Goal: Transaction & Acquisition: Obtain resource

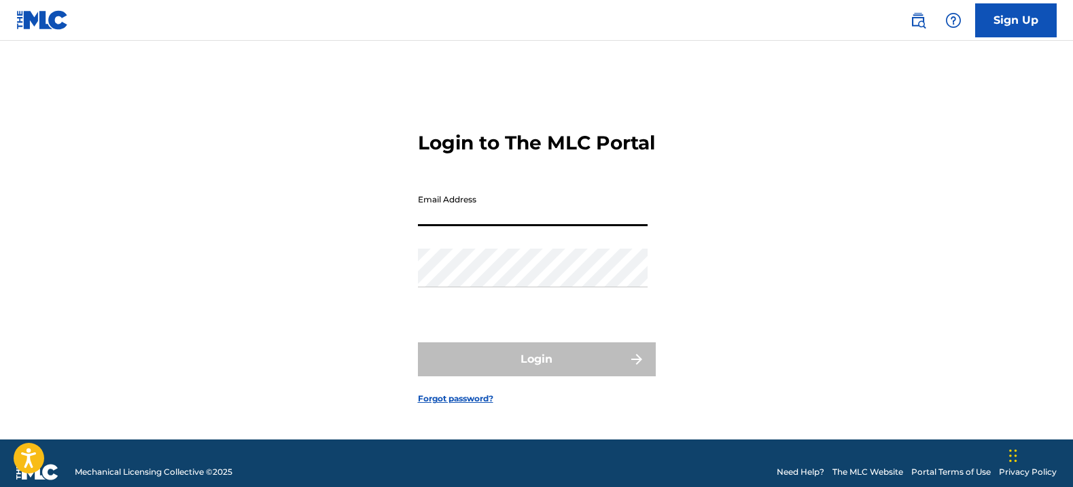
type input "[EMAIL_ADDRESS][DOMAIN_NAME]"
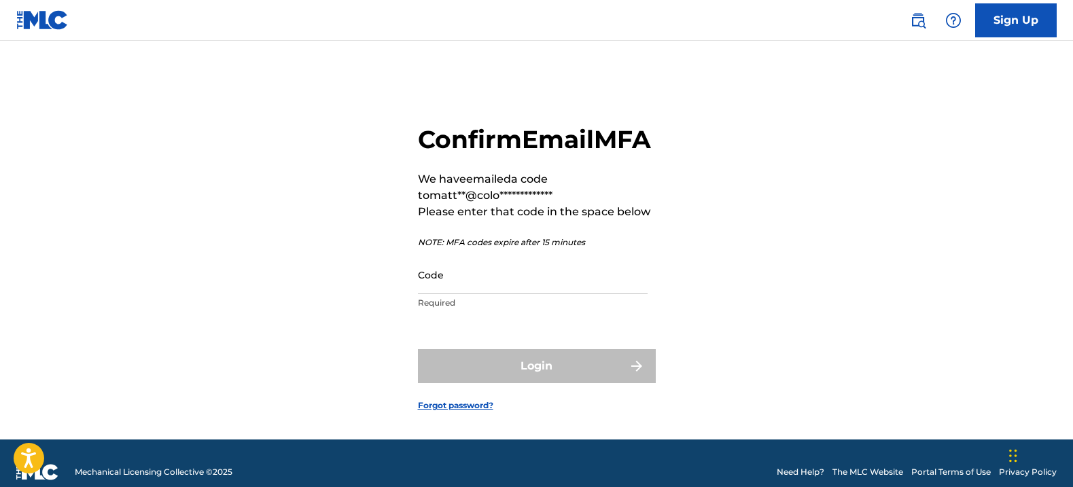
click at [500, 294] on input "Code" at bounding box center [533, 275] width 230 height 39
paste input "164665"
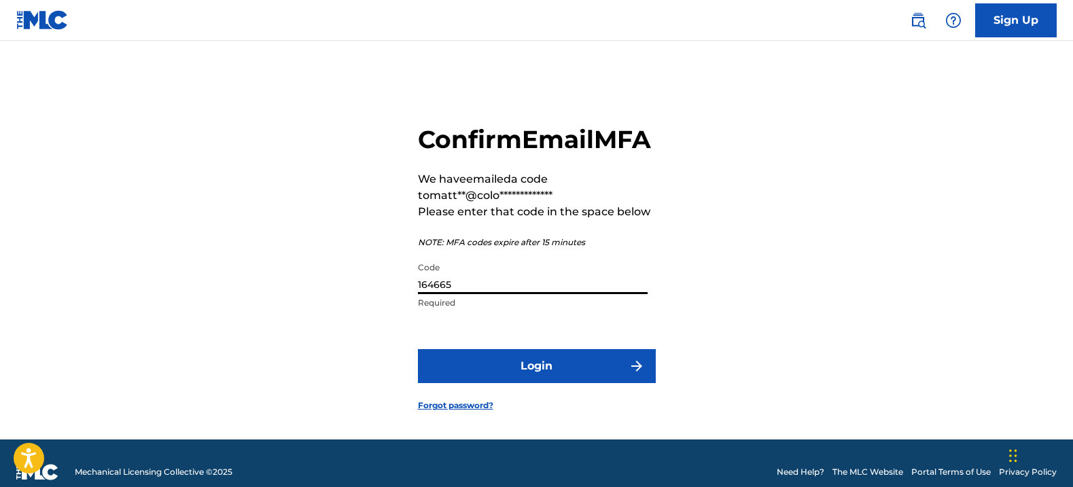
type input "164665"
drag, startPoint x: 735, startPoint y: 293, endPoint x: 719, endPoint y: 311, distance: 23.6
click at [735, 293] on div "**********" at bounding box center [537, 257] width 952 height 365
click at [582, 383] on button "Login" at bounding box center [537, 366] width 238 height 34
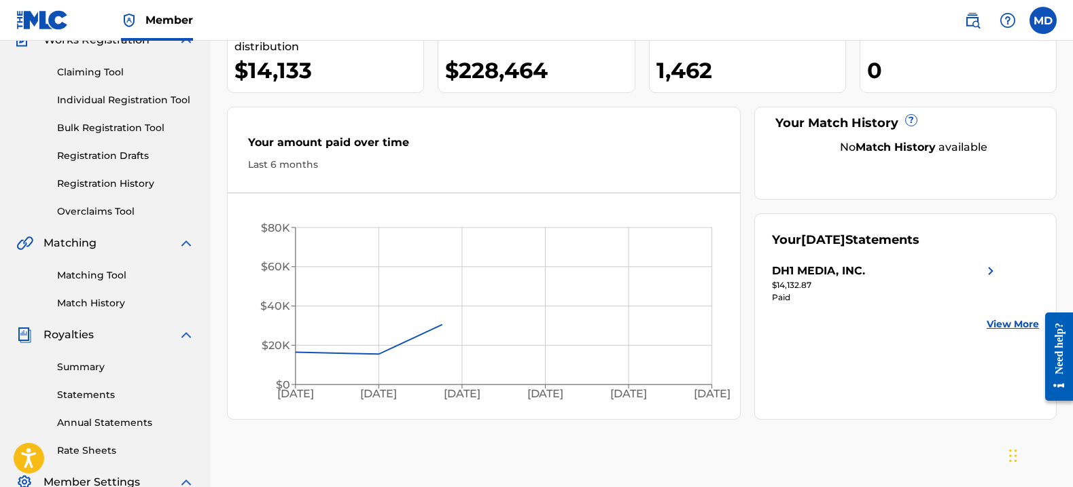
scroll to position [209, 0]
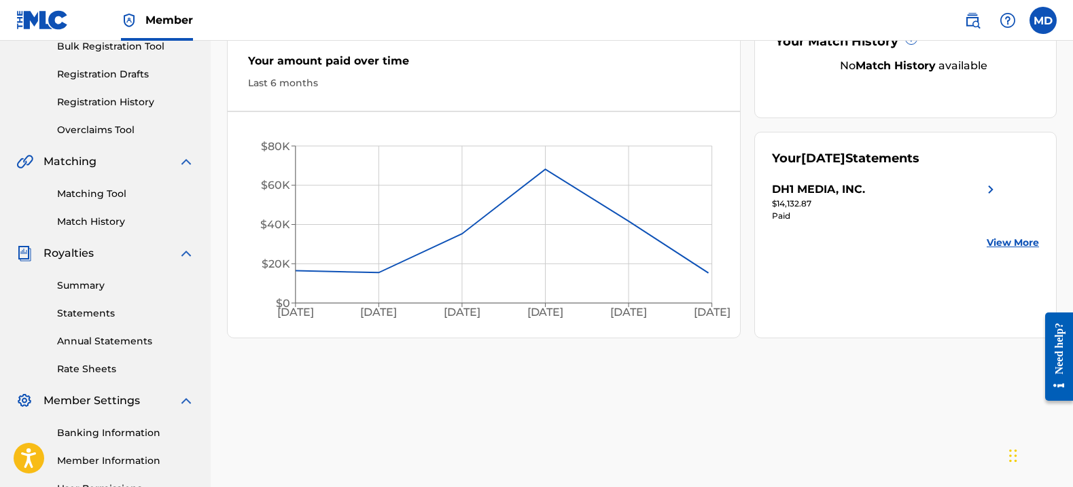
click at [83, 320] on link "Statements" at bounding box center [125, 314] width 137 height 14
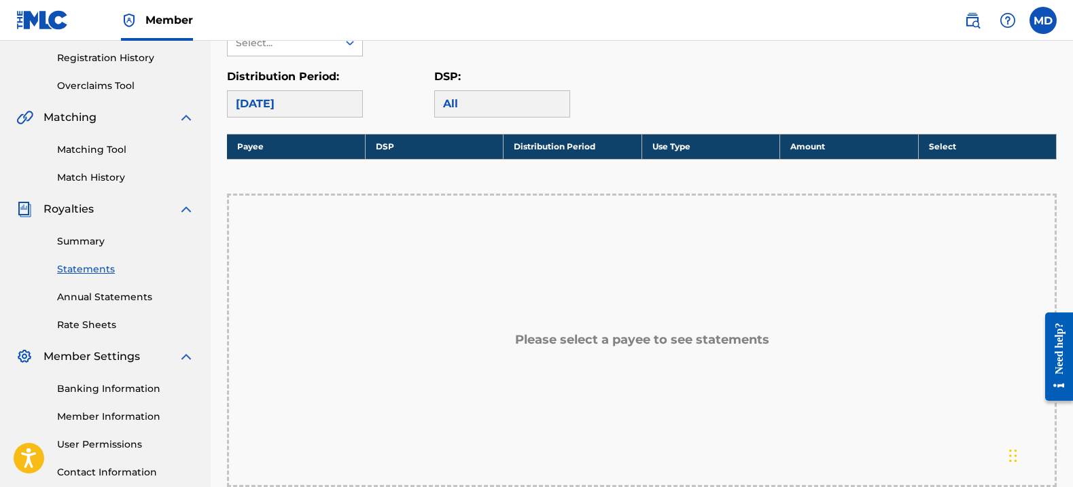
scroll to position [206, 0]
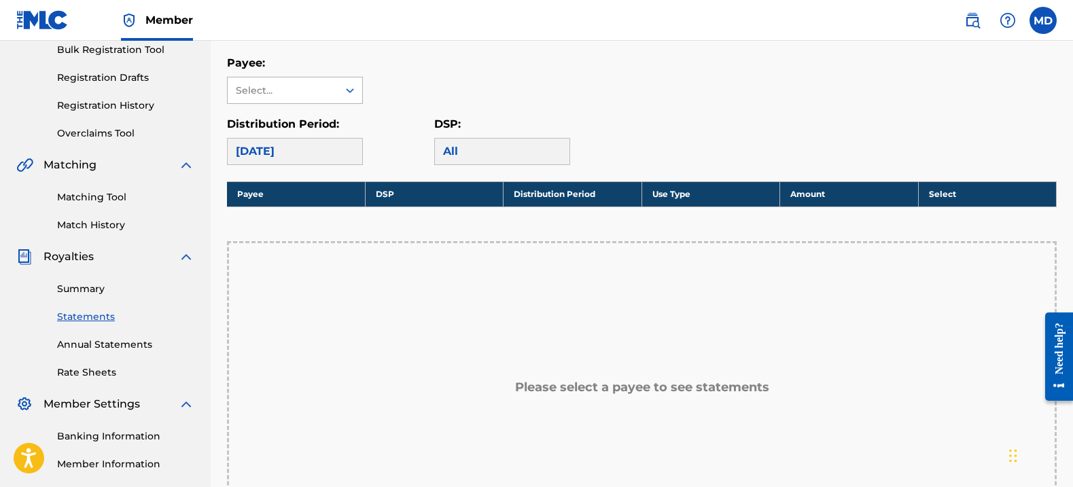
click at [327, 86] on div "Select..." at bounding box center [282, 91] width 92 height 14
click at [313, 118] on div "DH1 MEDIA, INC." at bounding box center [295, 121] width 135 height 34
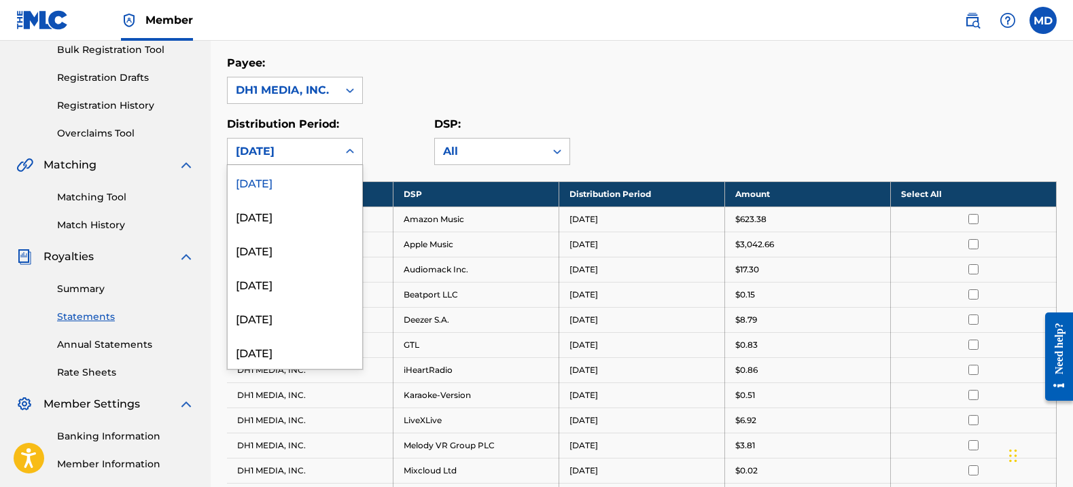
click at [327, 147] on div "[DATE]" at bounding box center [283, 151] width 94 height 16
click at [284, 314] on div "[DATE]" at bounding box center [295, 318] width 135 height 34
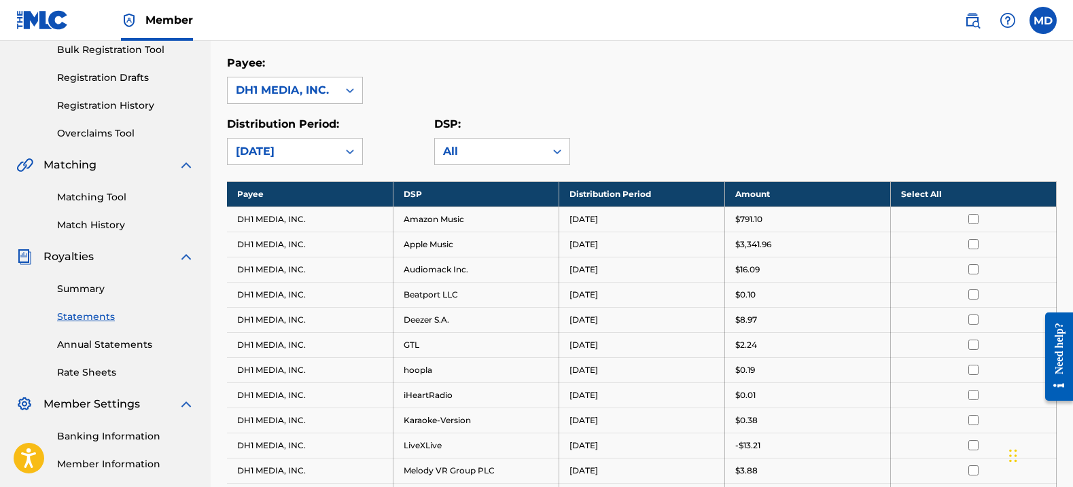
click at [332, 149] on div "[DATE]" at bounding box center [283, 152] width 110 height 26
click at [473, 86] on div "Payee: DH1 MEDIA, INC." at bounding box center [642, 79] width 830 height 49
click at [935, 190] on th "Select All" at bounding box center [974, 194] width 166 height 25
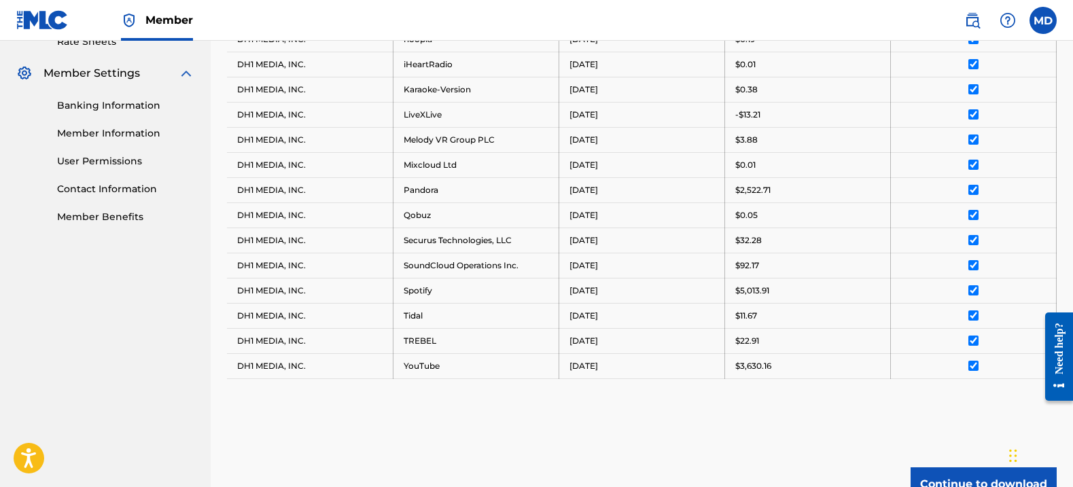
scroll to position [670, 0]
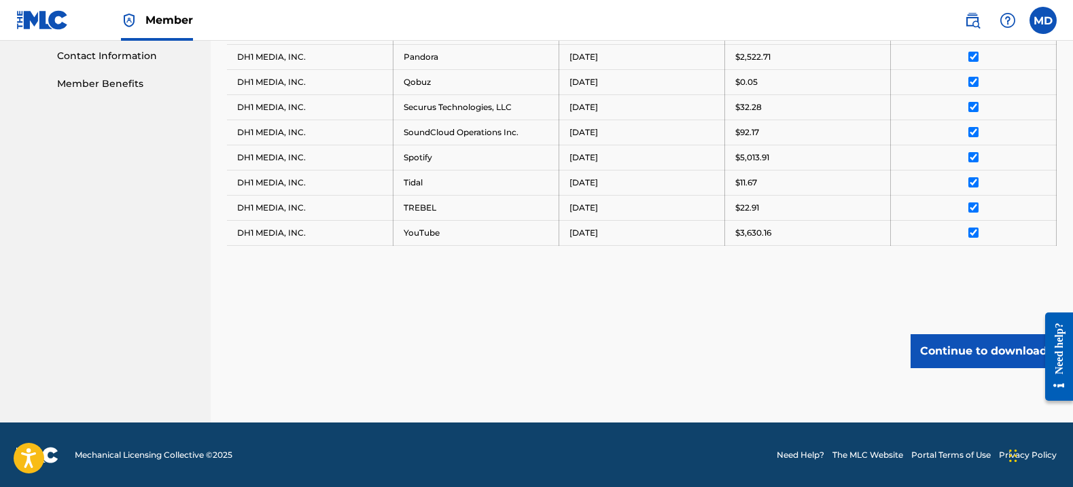
click at [954, 357] on button "Continue to download" at bounding box center [984, 351] width 146 height 34
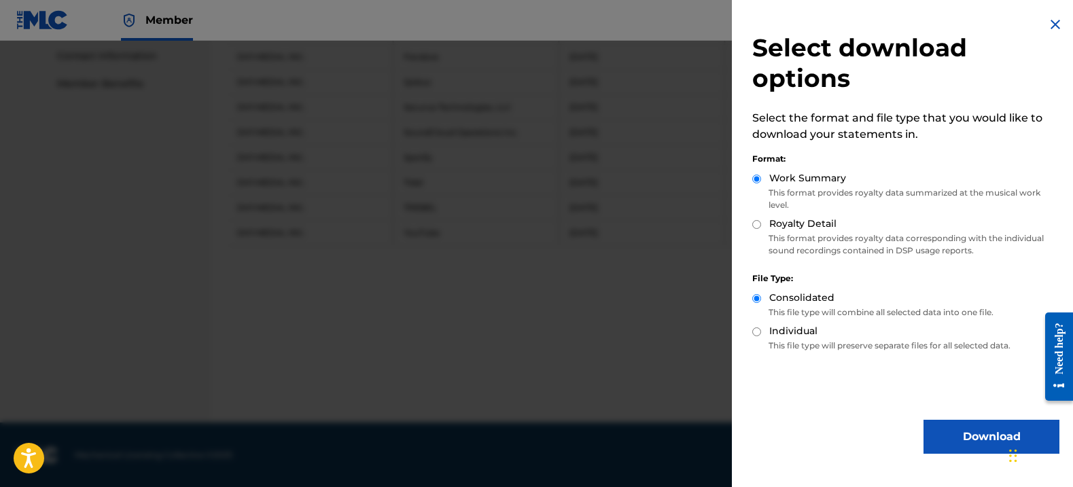
click at [814, 230] on label "Royalty Detail" at bounding box center [803, 224] width 67 height 14
click at [761, 229] on input "Royalty Detail" at bounding box center [757, 224] width 9 height 9
radio input "true"
click at [967, 428] on button "Download" at bounding box center [992, 437] width 136 height 34
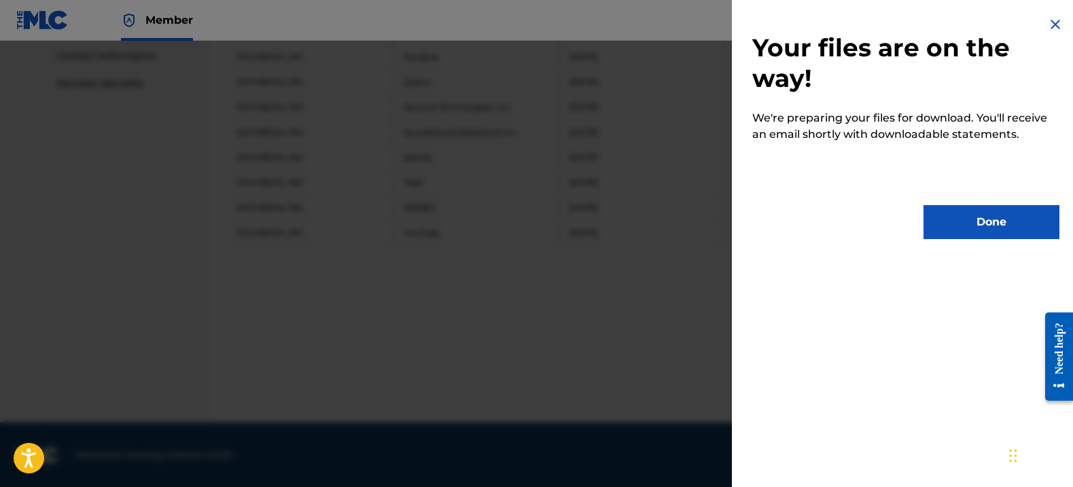
click at [957, 220] on button "Done" at bounding box center [992, 222] width 136 height 34
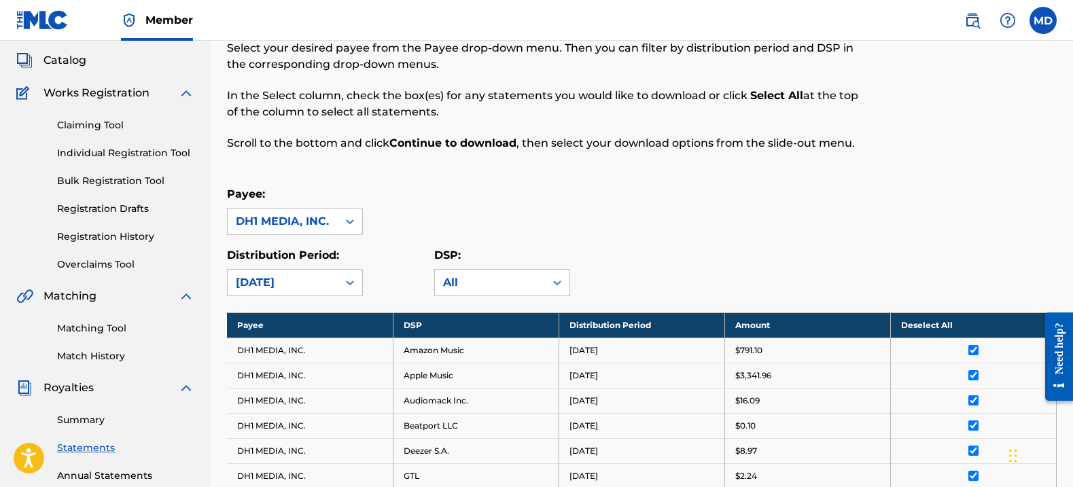
scroll to position [108, 0]
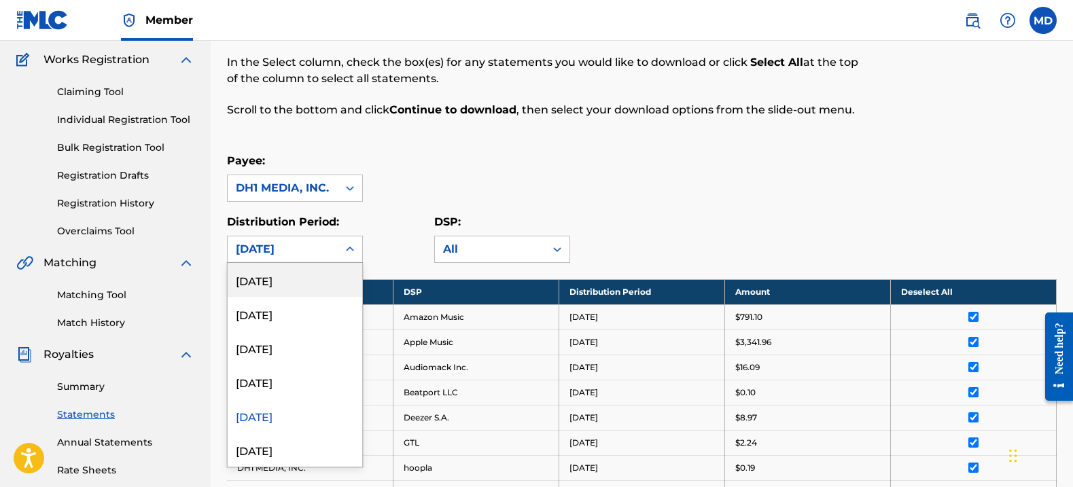
drag, startPoint x: 309, startPoint y: 254, endPoint x: 304, endPoint y: 270, distance: 16.3
click at [308, 254] on div "[DATE]" at bounding box center [283, 249] width 94 height 16
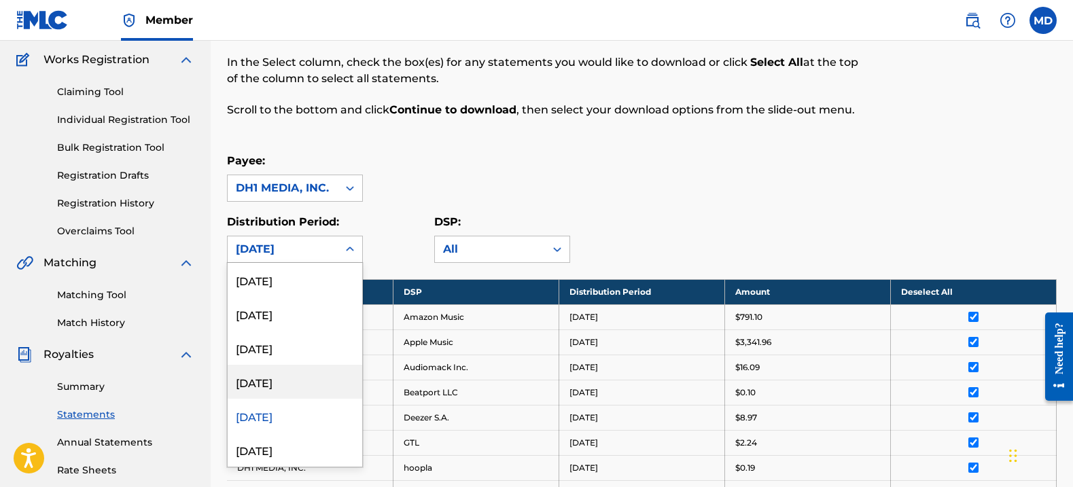
click at [275, 386] on div "[DATE]" at bounding box center [295, 382] width 135 height 34
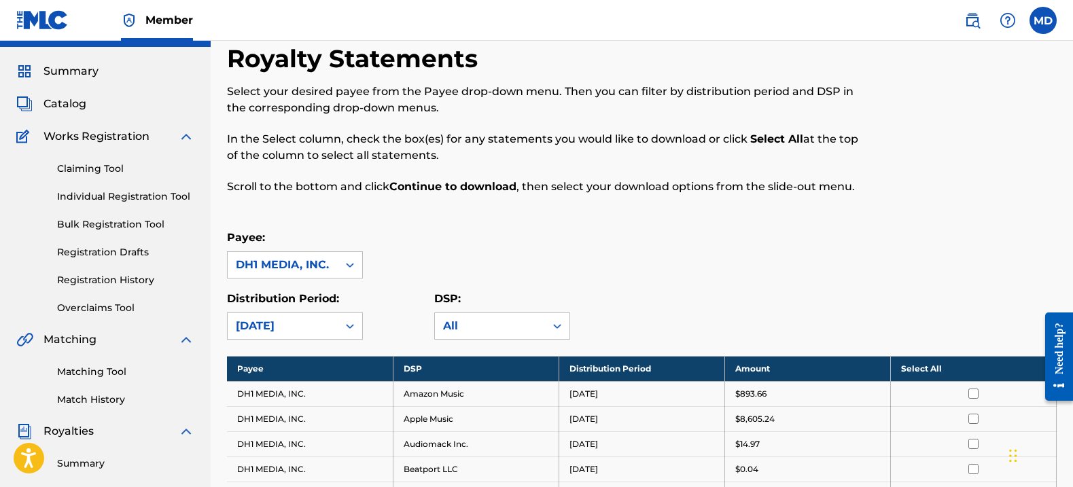
click at [922, 377] on th "Select All" at bounding box center [974, 368] width 166 height 25
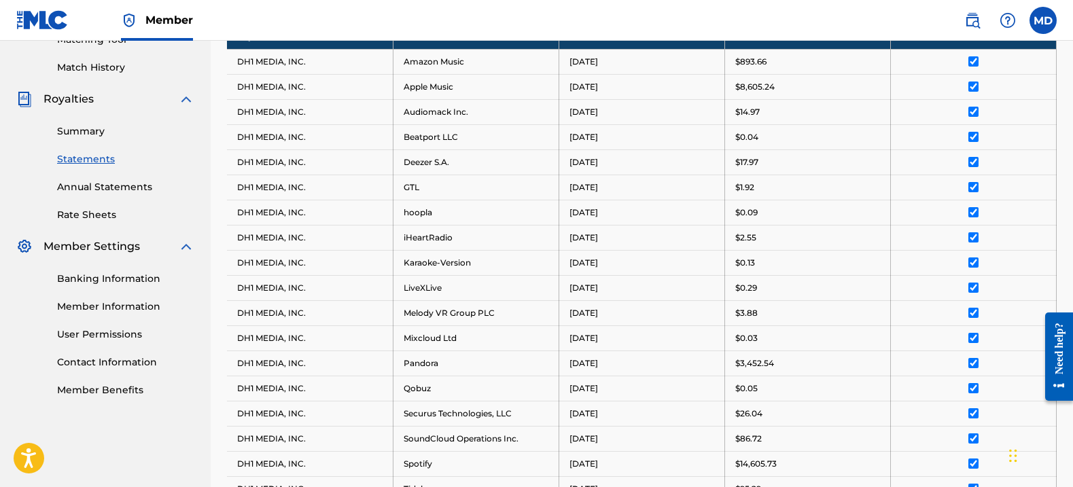
scroll to position [670, 0]
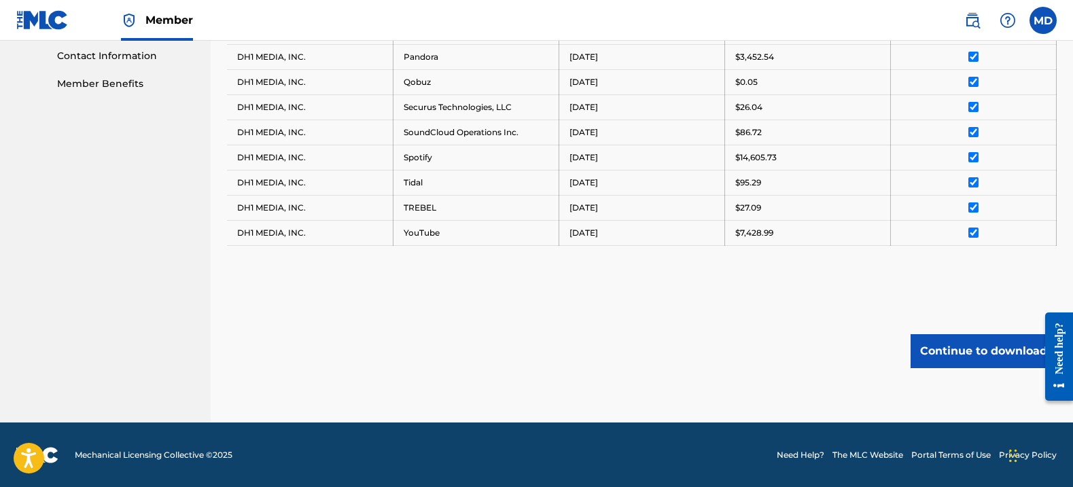
click at [956, 352] on button "Continue to download" at bounding box center [984, 351] width 146 height 34
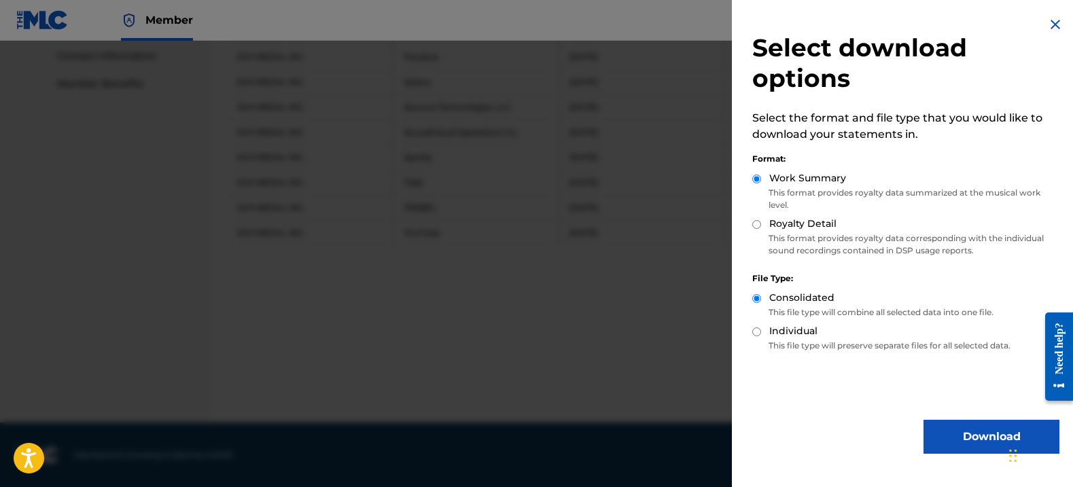
click at [791, 226] on label "Royalty Detail" at bounding box center [803, 224] width 67 height 14
click at [761, 226] on input "Royalty Detail" at bounding box center [757, 224] width 9 height 9
radio input "true"
click at [958, 438] on button "Download" at bounding box center [992, 437] width 136 height 34
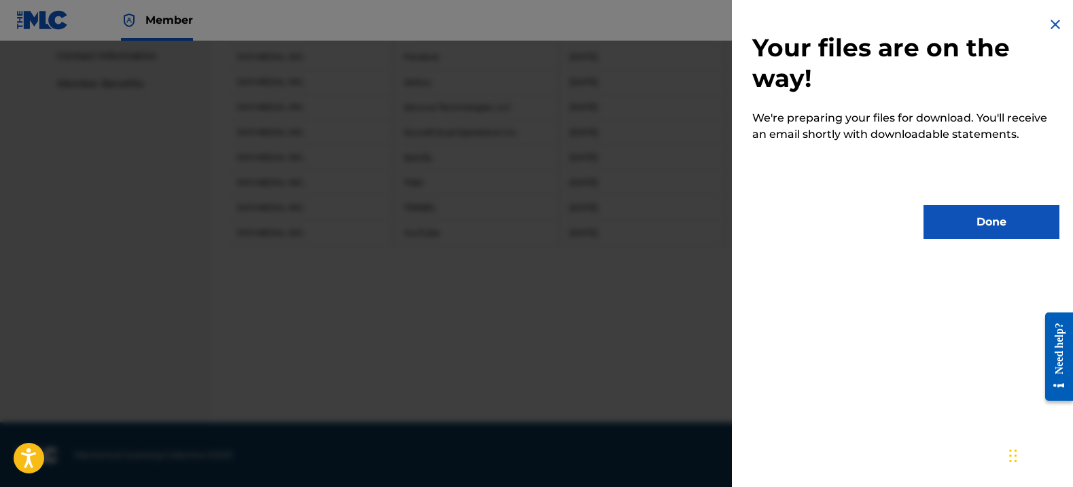
click at [936, 210] on button "Done" at bounding box center [992, 222] width 136 height 34
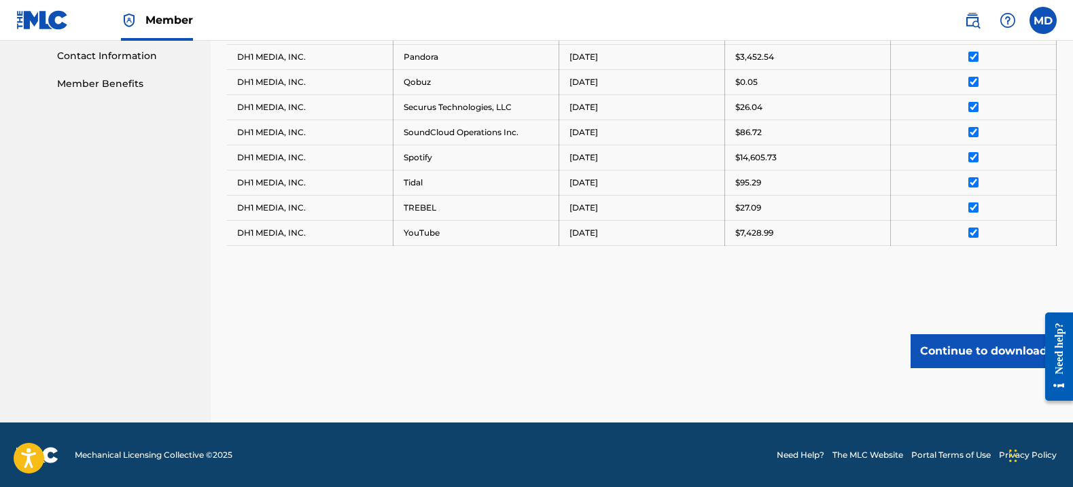
drag, startPoint x: 555, startPoint y: 357, endPoint x: 506, endPoint y: 338, distance: 53.2
click at [552, 357] on div "Continue to download" at bounding box center [642, 351] width 830 height 34
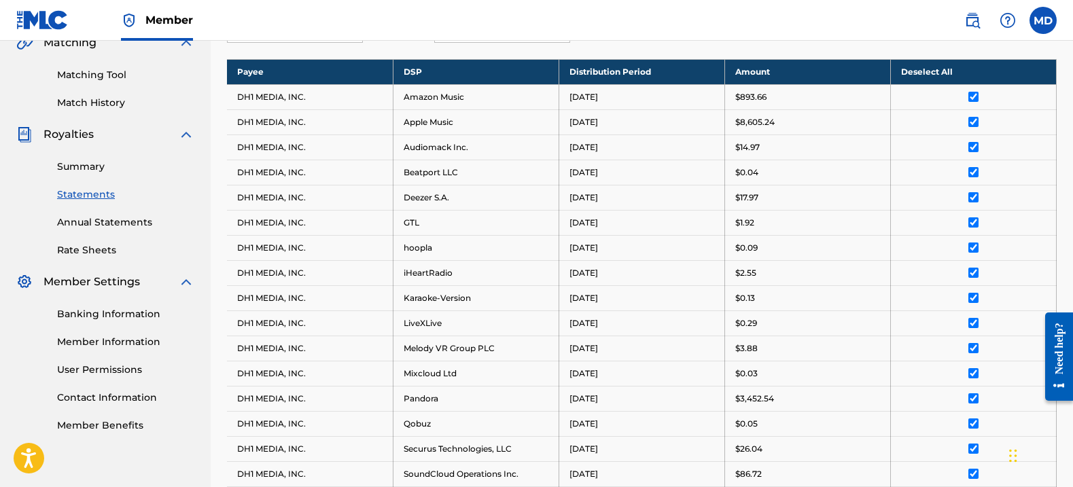
scroll to position [0, 0]
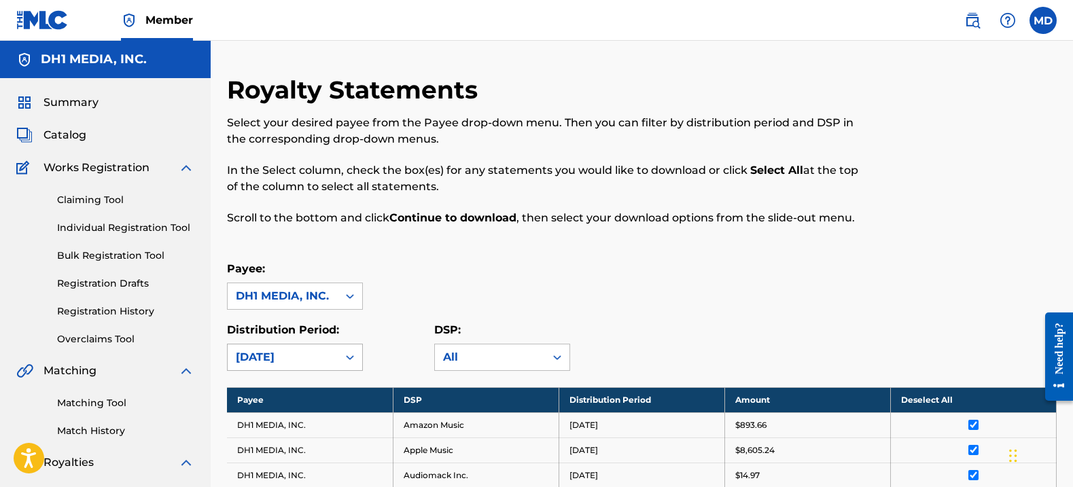
click at [297, 367] on div "[DATE]" at bounding box center [295, 357] width 136 height 27
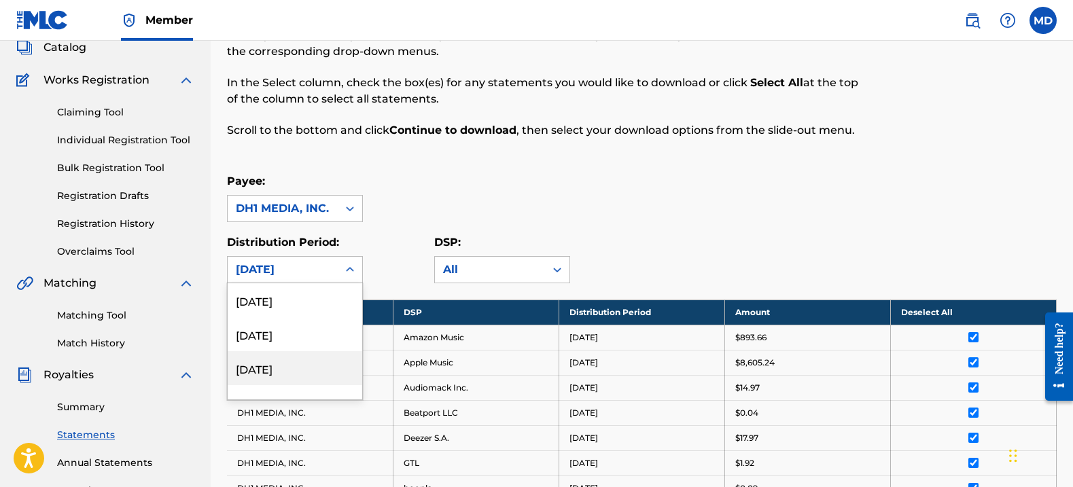
scroll to position [88, 0]
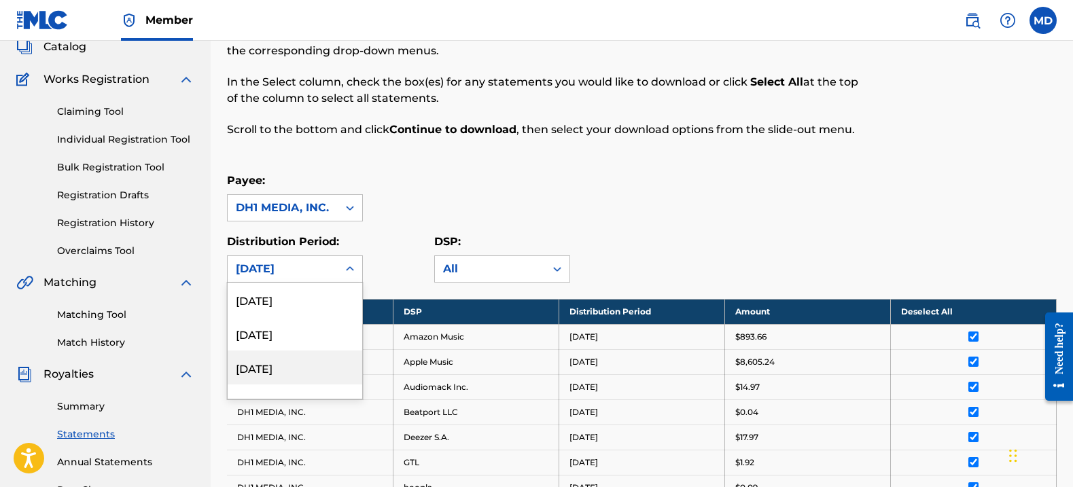
click at [284, 361] on div "[DATE]" at bounding box center [295, 368] width 135 height 34
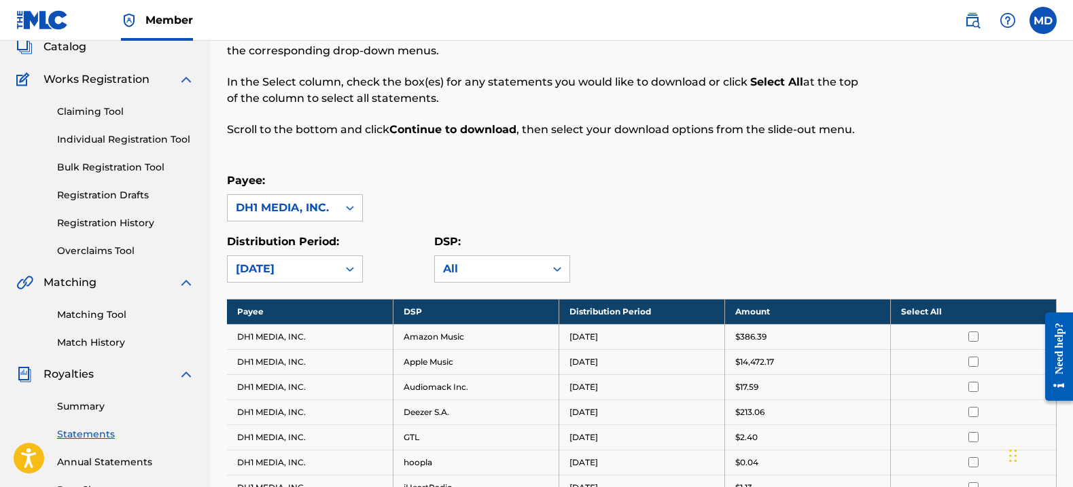
click at [939, 311] on th "Select All" at bounding box center [974, 311] width 166 height 25
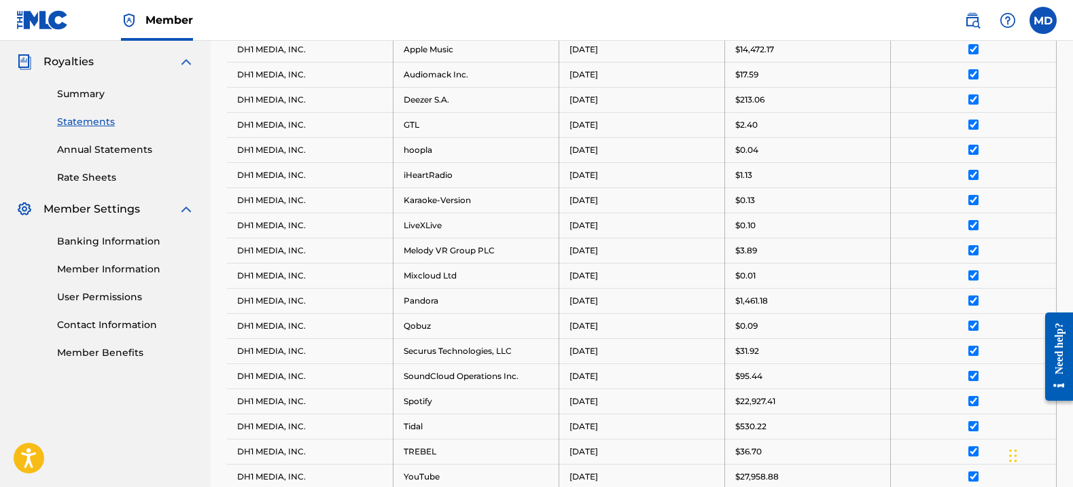
scroll to position [645, 0]
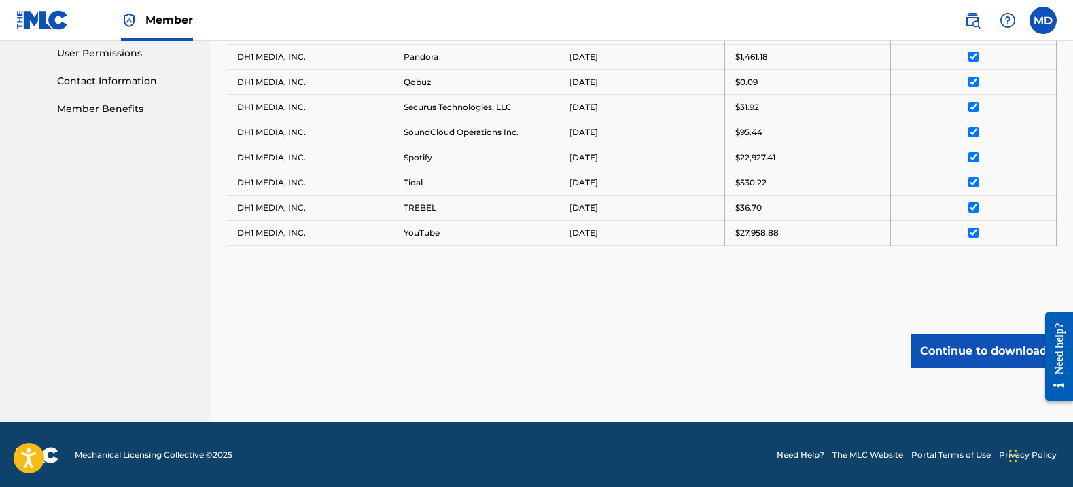
click at [957, 358] on button "Continue to download" at bounding box center [984, 351] width 146 height 34
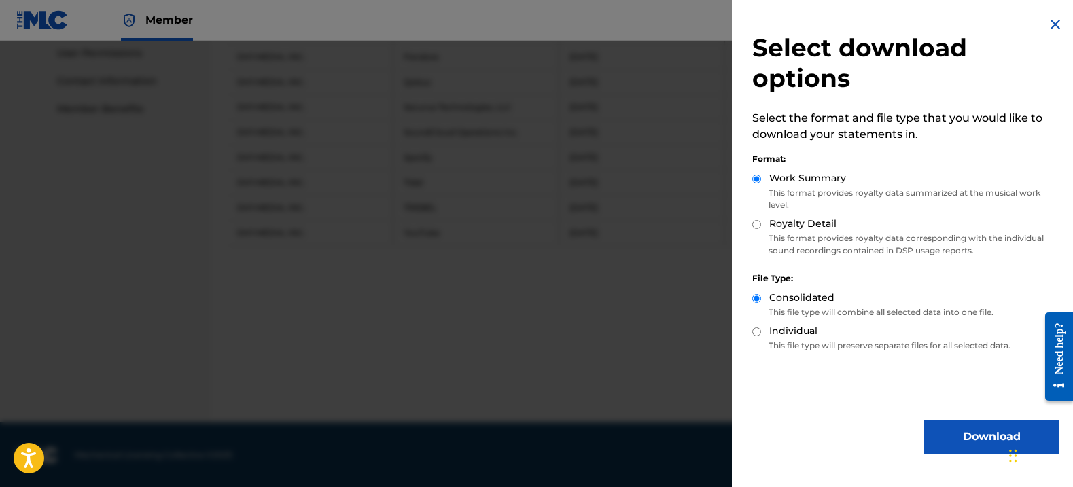
drag, startPoint x: 799, startPoint y: 223, endPoint x: 1045, endPoint y: 451, distance: 335.3
click at [799, 223] on label "Royalty Detail" at bounding box center [803, 224] width 67 height 14
click at [761, 223] on input "Royalty Detail" at bounding box center [757, 224] width 9 height 9
radio input "true"
click at [956, 426] on button "Download" at bounding box center [992, 437] width 136 height 34
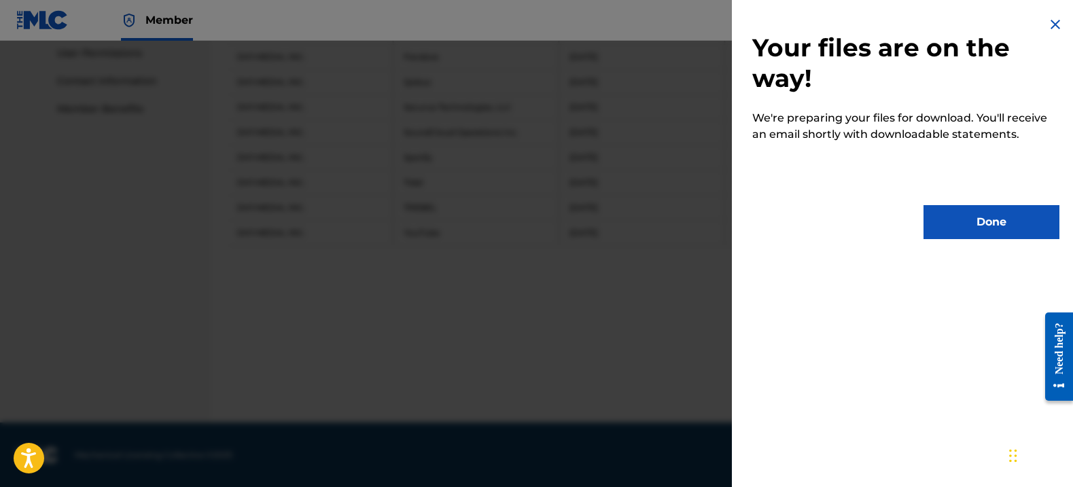
click at [995, 209] on button "Done" at bounding box center [992, 222] width 136 height 34
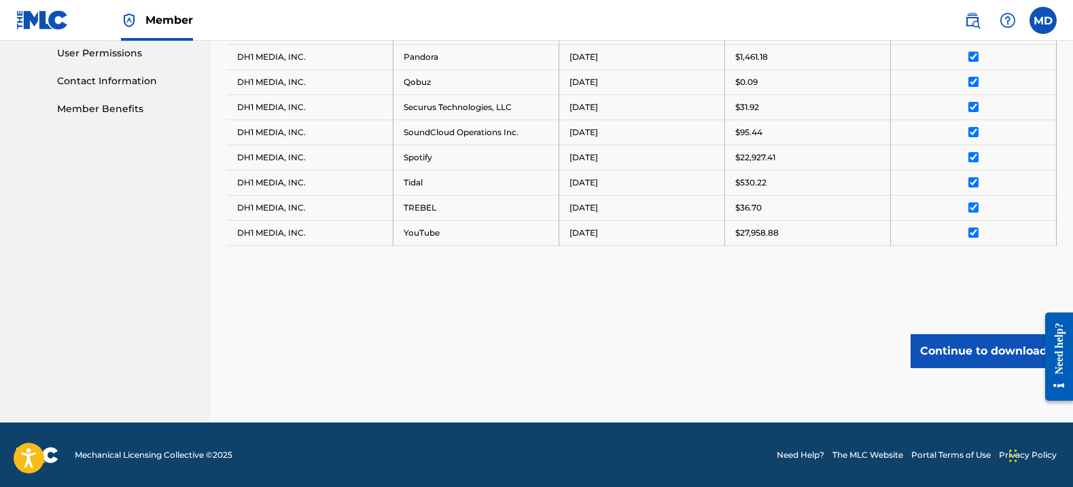
click at [621, 336] on div "Continue to download" at bounding box center [642, 351] width 830 height 34
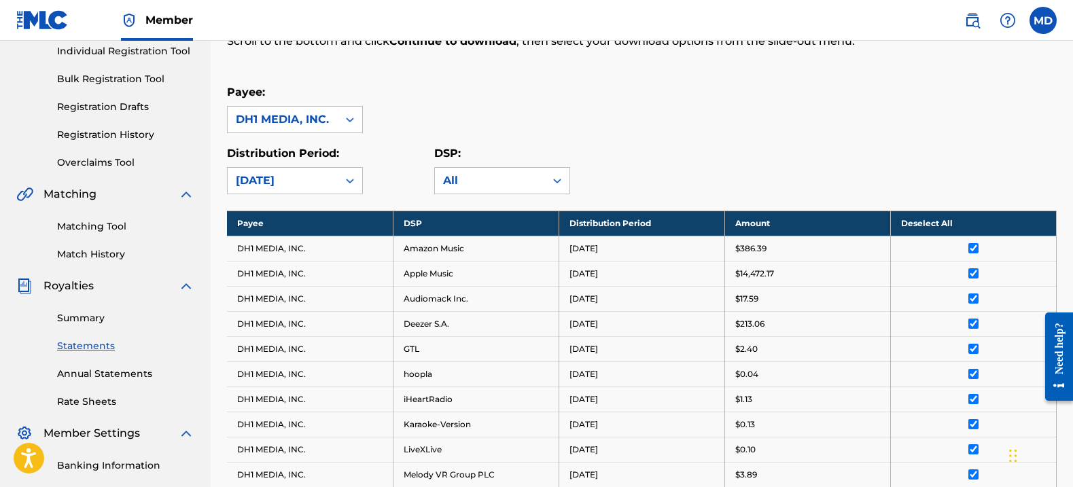
scroll to position [169, 0]
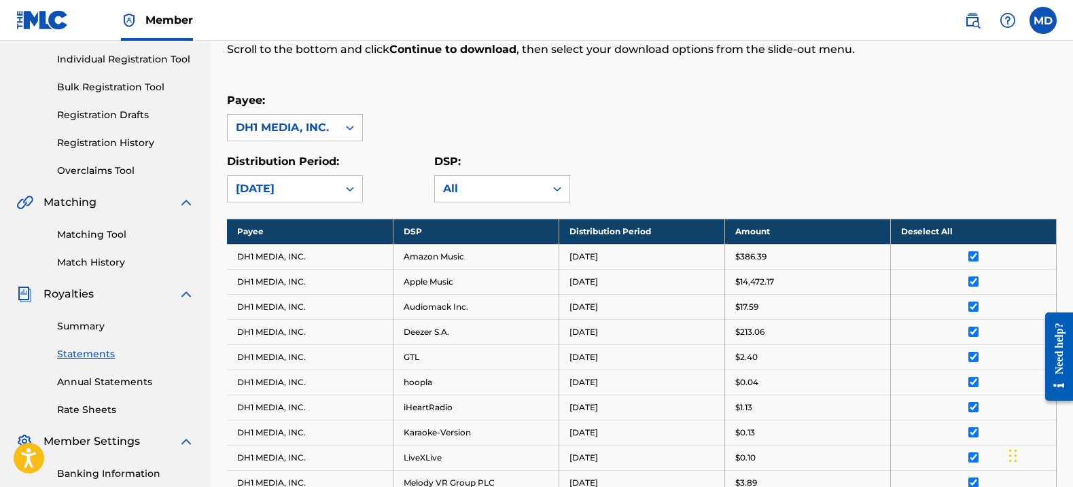
click at [86, 330] on link "Summary" at bounding box center [125, 327] width 137 height 14
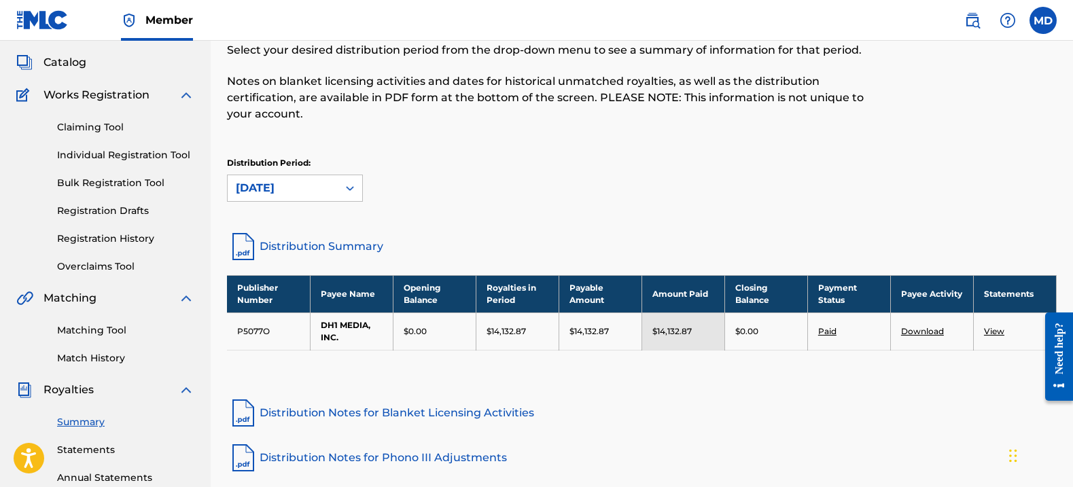
scroll to position [75, 0]
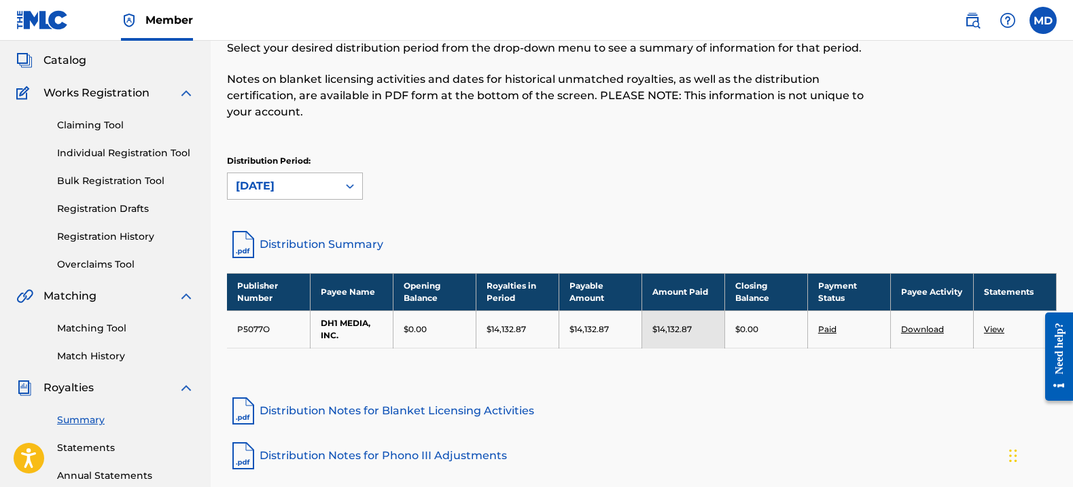
click at [311, 178] on div "[DATE]" at bounding box center [283, 186] width 94 height 16
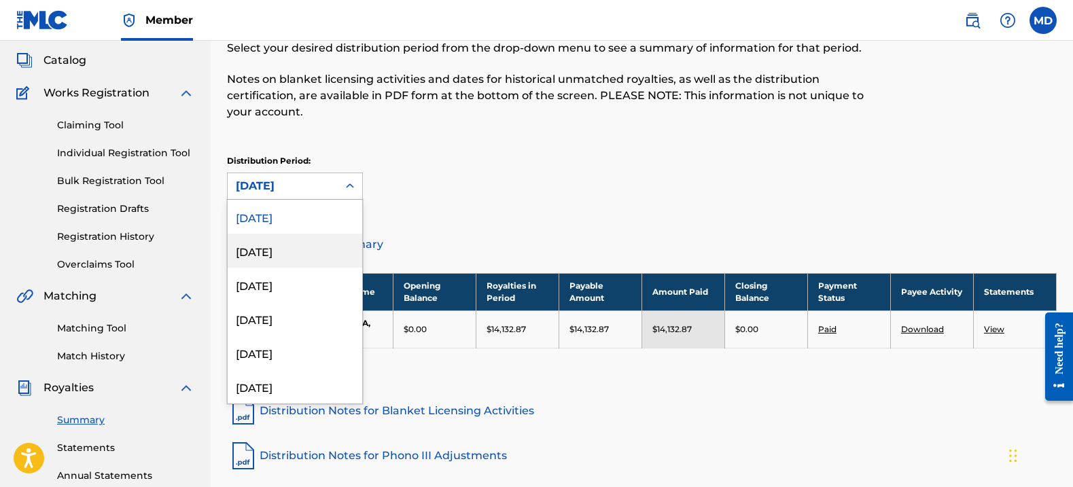
click at [283, 247] on div "[DATE]" at bounding box center [295, 251] width 135 height 34
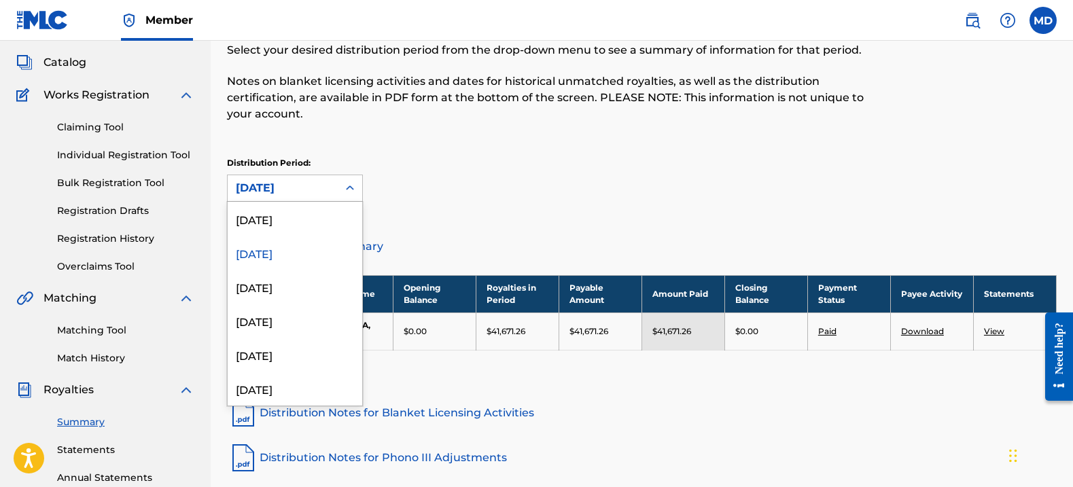
click at [320, 188] on div "[DATE]" at bounding box center [283, 188] width 94 height 16
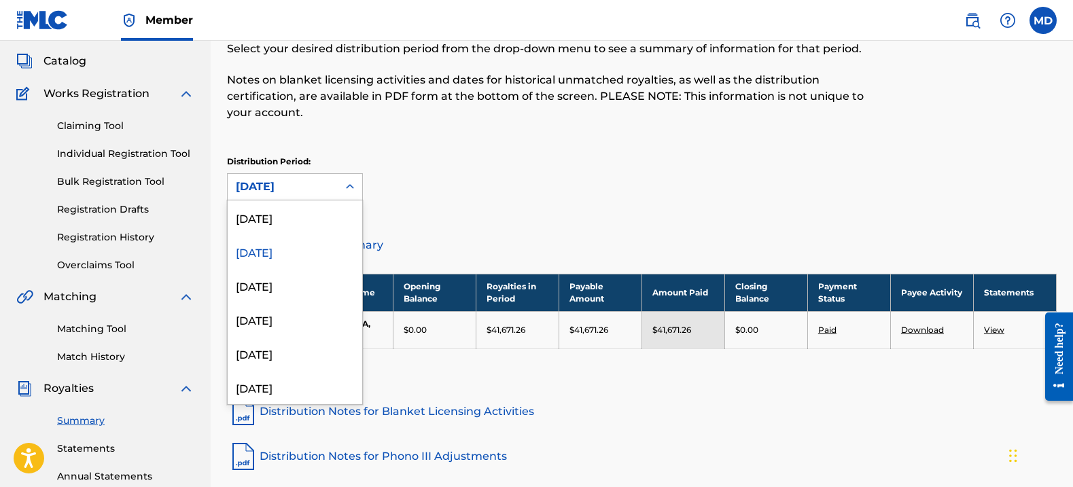
scroll to position [75, 0]
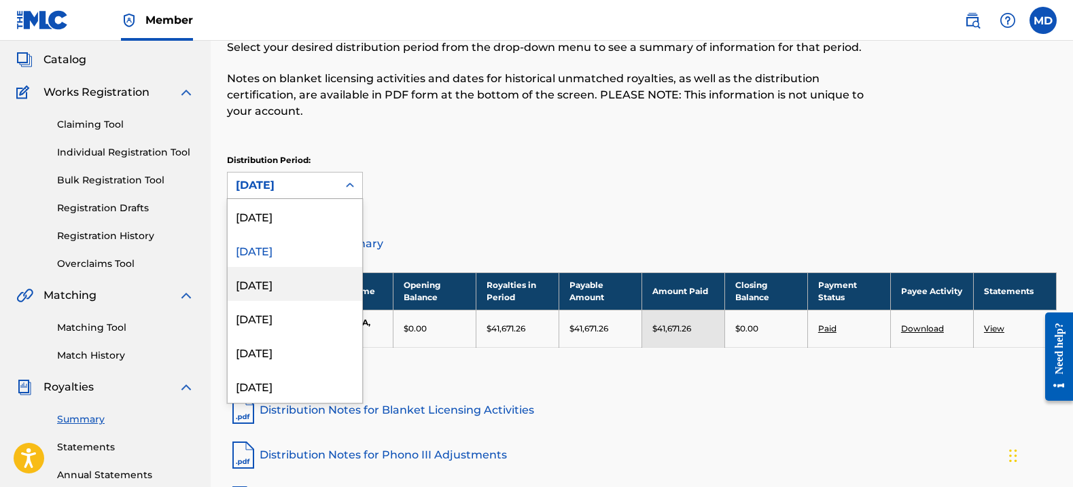
click at [271, 273] on div "[DATE]" at bounding box center [295, 284] width 135 height 34
click at [320, 194] on div "[DATE]" at bounding box center [283, 186] width 110 height 26
click at [305, 311] on div "[DATE]" at bounding box center [295, 318] width 135 height 34
click at [331, 188] on div "[DATE]" at bounding box center [283, 186] width 110 height 26
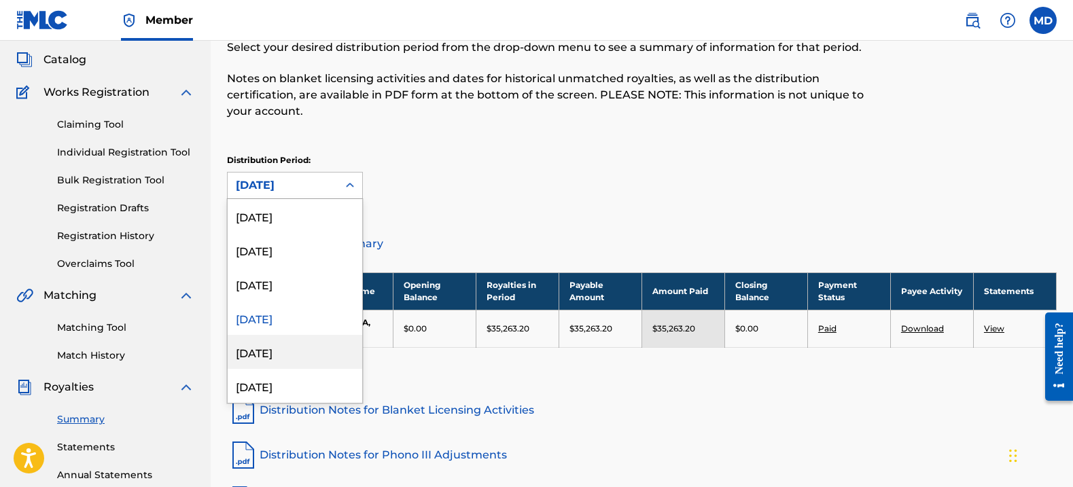
click at [289, 347] on div "[DATE]" at bounding box center [295, 352] width 135 height 34
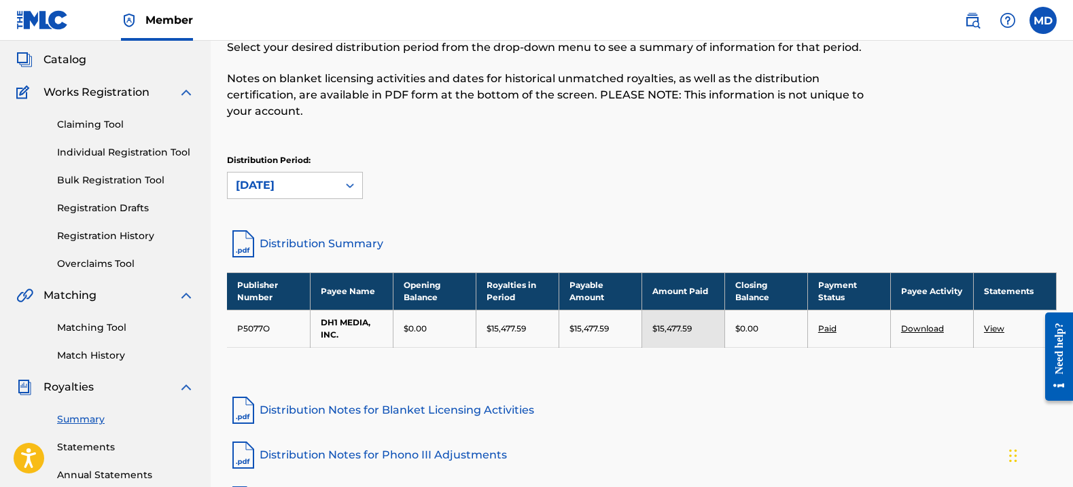
click at [317, 191] on div "[DATE]" at bounding box center [283, 185] width 94 height 16
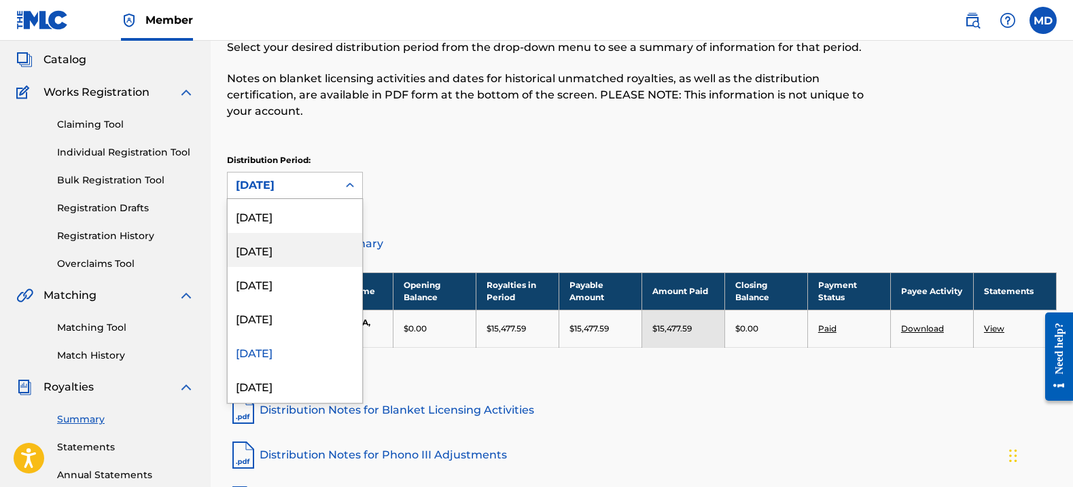
click at [296, 243] on div "[DATE]" at bounding box center [295, 250] width 135 height 34
click at [329, 191] on div "[DATE]" at bounding box center [283, 185] width 94 height 16
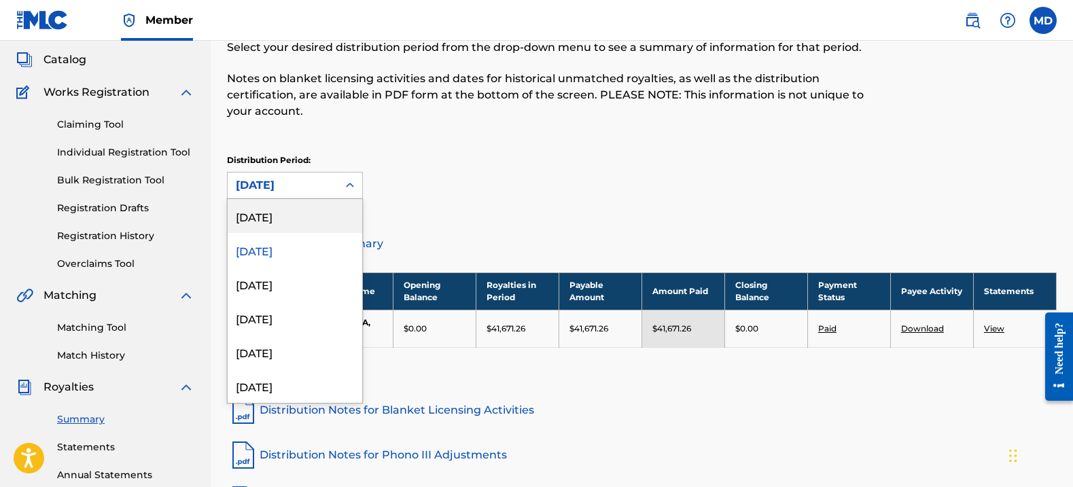
click at [301, 219] on div "[DATE]" at bounding box center [295, 216] width 135 height 34
click at [323, 184] on div "[DATE]" at bounding box center [283, 185] width 94 height 16
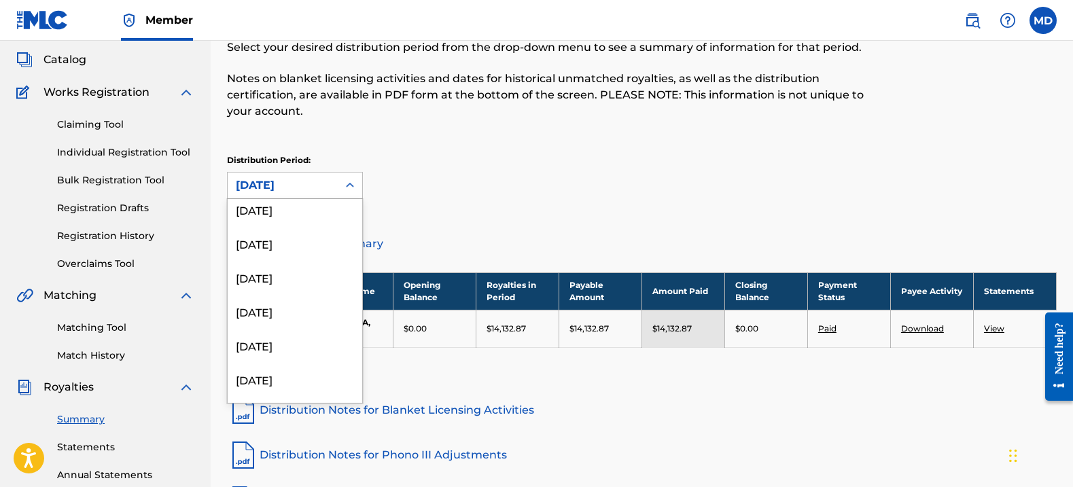
scroll to position [249, 0]
click at [296, 372] on div "[DATE]" at bounding box center [295, 375] width 135 height 34
click at [308, 184] on div "[DATE]" at bounding box center [283, 185] width 94 height 16
click at [286, 341] on div "[DATE]" at bounding box center [295, 345] width 135 height 34
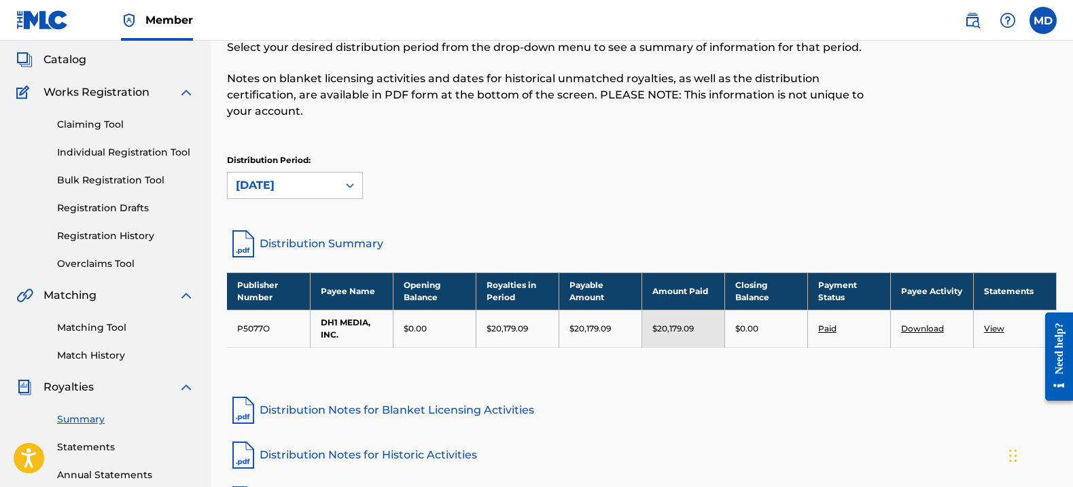
click at [311, 186] on div "[DATE]" at bounding box center [283, 185] width 94 height 16
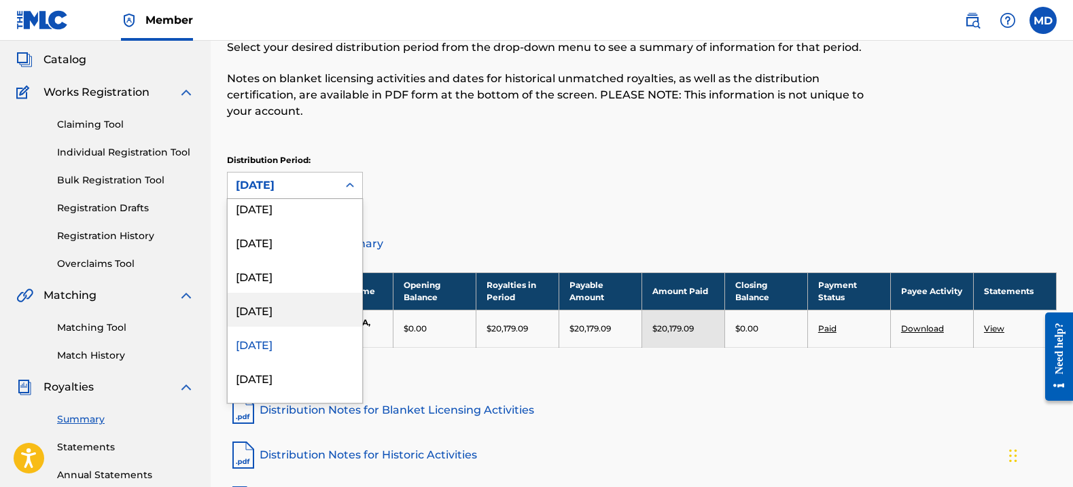
scroll to position [312, 0]
click at [283, 370] on div "[DATE]" at bounding box center [295, 380] width 135 height 34
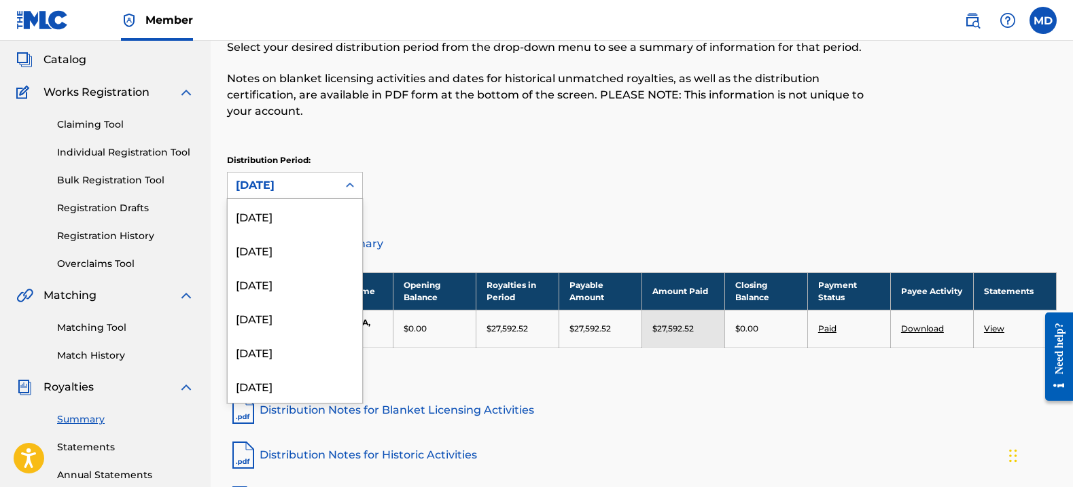
click at [311, 190] on div "[DATE]" at bounding box center [283, 185] width 94 height 16
click at [277, 291] on div "[DATE]" at bounding box center [295, 284] width 135 height 34
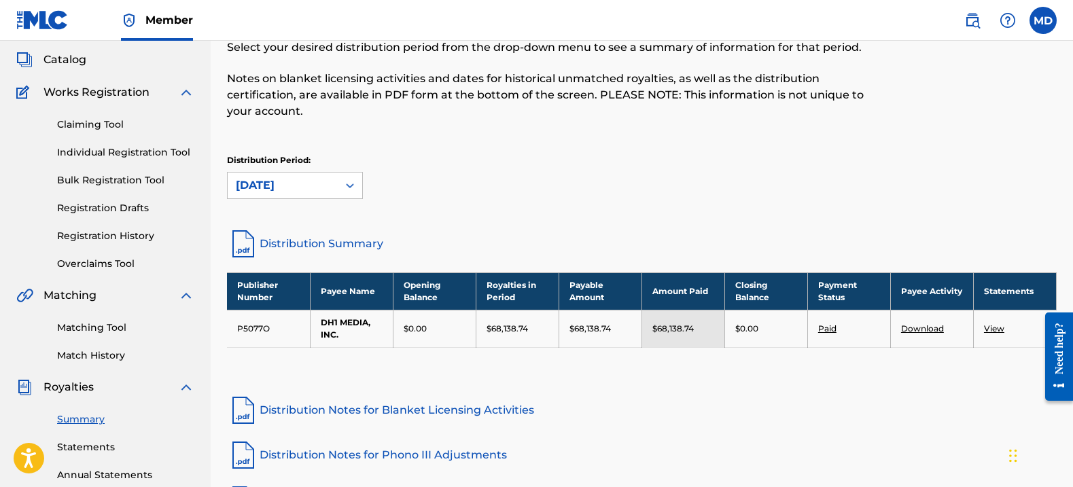
click at [305, 186] on div "[DATE]" at bounding box center [283, 185] width 94 height 16
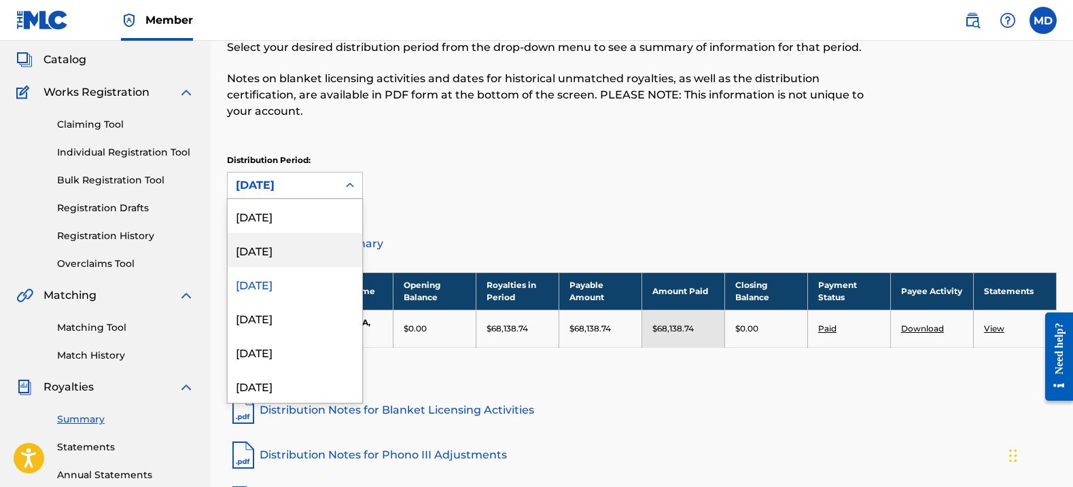
click at [277, 244] on div "[DATE]" at bounding box center [295, 250] width 135 height 34
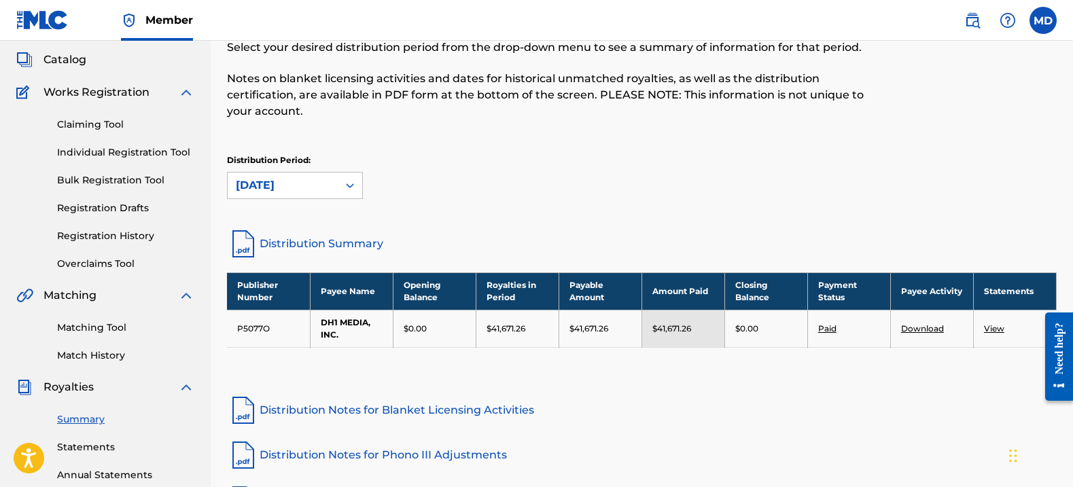
click at [313, 190] on div "[DATE]" at bounding box center [283, 185] width 94 height 16
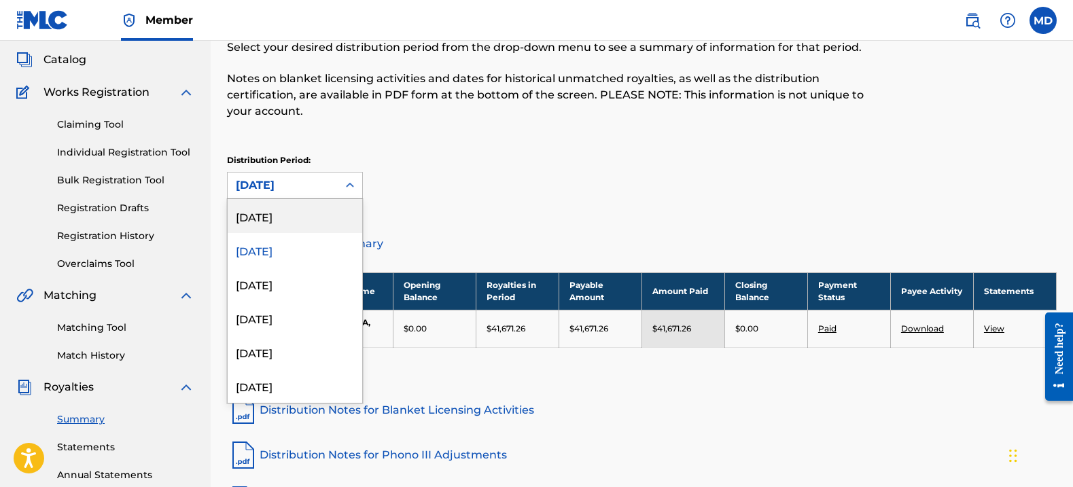
click at [309, 206] on div "[DATE]" at bounding box center [295, 216] width 135 height 34
